Goal: Contribute content

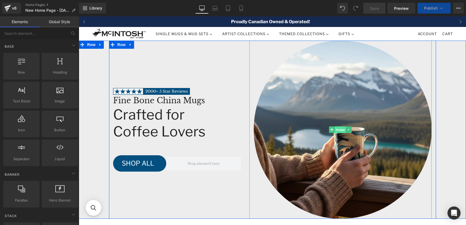
click at [340, 132] on span "Image" at bounding box center [340, 129] width 11 height 7
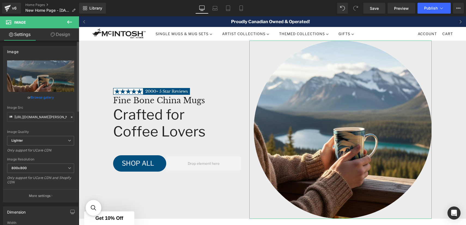
click at [41, 98] on link "Browse gallery" at bounding box center [42, 98] width 23 height 10
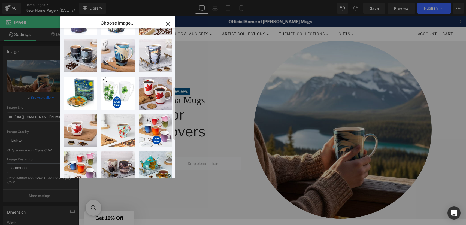
scroll to position [193, 0]
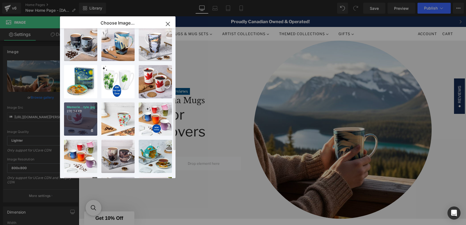
click at [84, 120] on div "Memorie...tyle.jpg 270.34 KB" at bounding box center [80, 118] width 33 height 33
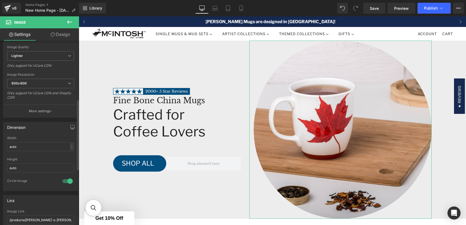
scroll to position [153, 0]
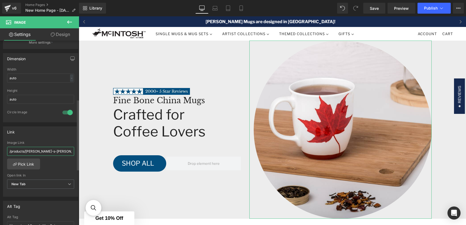
click at [35, 150] on input "/products/[PERSON_NAME]-s-[PERSON_NAME]-and-mountains-grande-mug" at bounding box center [40, 151] width 67 height 9
type input "[GEOGRAPHIC_DATA]"
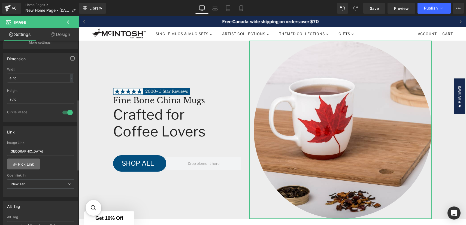
click at [26, 166] on link "Pick Link" at bounding box center [23, 164] width 33 height 11
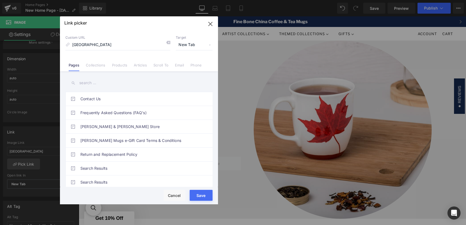
click at [91, 82] on input "text" at bounding box center [138, 83] width 147 height 12
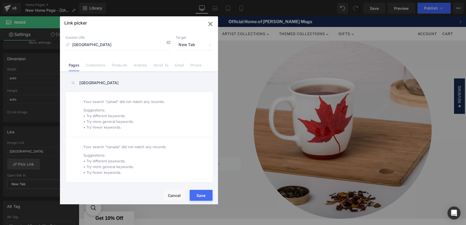
drag, startPoint x: 114, startPoint y: 84, endPoint x: 57, endPoint y: 78, distance: 57.2
click at [57, 78] on div "Link picker Back to Library Insert Custom URL canada Target New Tab Current Tab…" at bounding box center [233, 112] width 466 height 225
type input "[GEOGRAPHIC_DATA]"
click at [115, 68] on link "Products" at bounding box center [120, 67] width 16 height 8
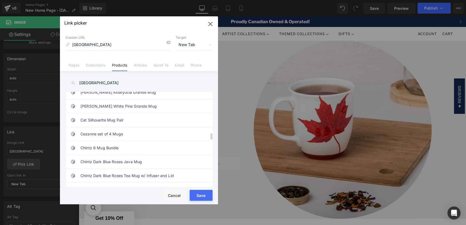
scroll to position [497, 0]
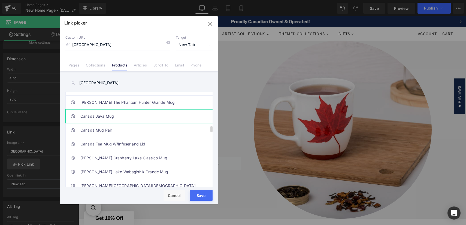
click at [103, 113] on link "Canada Java Mug" at bounding box center [140, 116] width 120 height 14
click at [201, 197] on button "Save" at bounding box center [201, 195] width 23 height 11
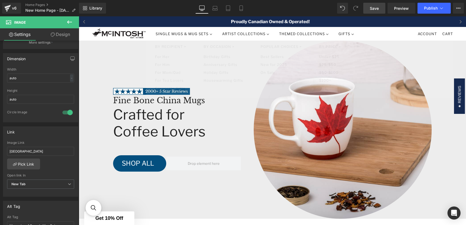
click at [373, 11] on link "Save" at bounding box center [374, 8] width 22 height 11
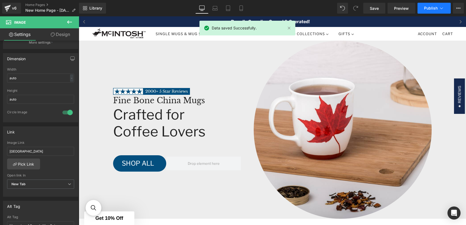
click at [426, 7] on span "Publish" at bounding box center [431, 8] width 14 height 4
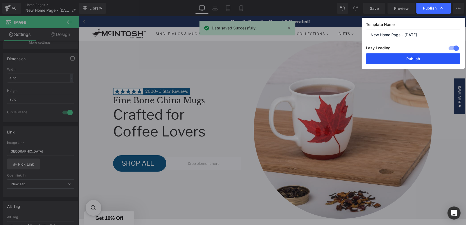
click at [423, 57] on button "Publish" at bounding box center [413, 58] width 94 height 11
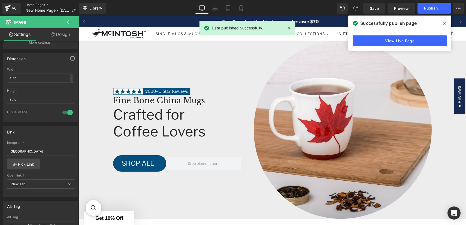
click at [29, 5] on link "Home Pages" at bounding box center [52, 5] width 54 height 4
